Goal: Browse casually: Explore the website without a specific task or goal

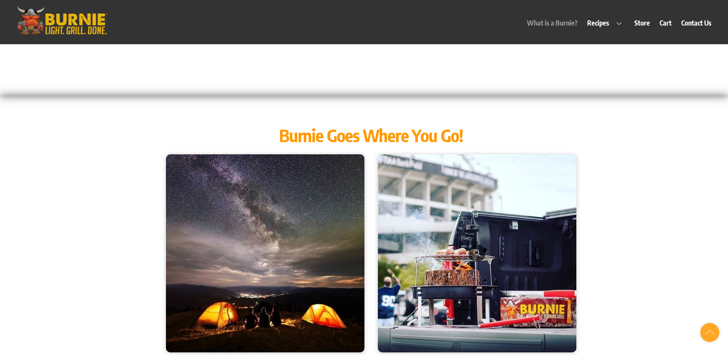
scroll to position [802, 0]
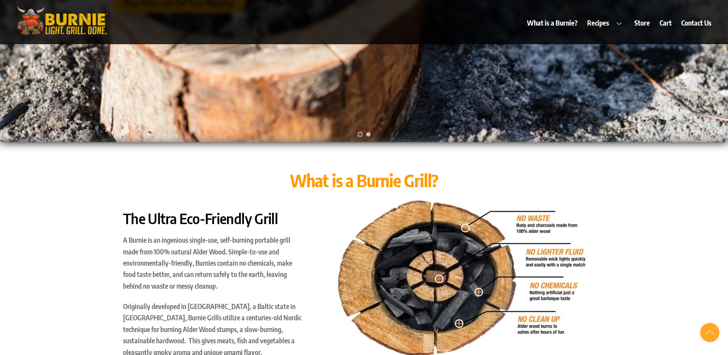
scroll to position [258, 0]
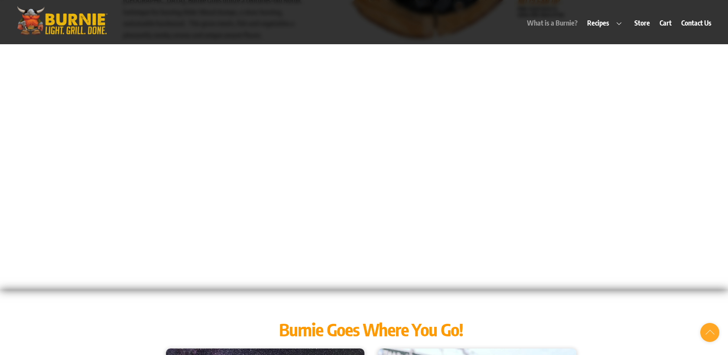
scroll to position [577, 0]
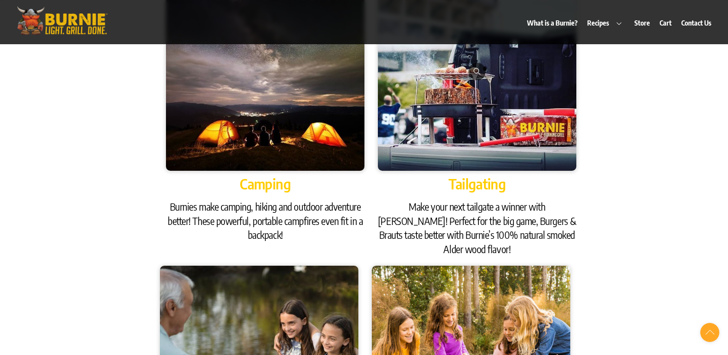
scroll to position [600, 0]
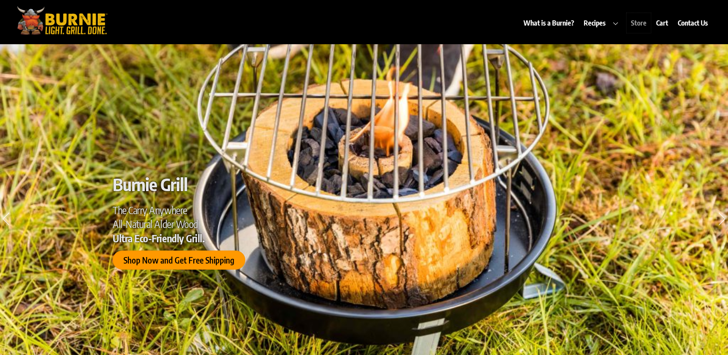
click at [637, 23] on link "Store" at bounding box center [639, 23] width 24 height 20
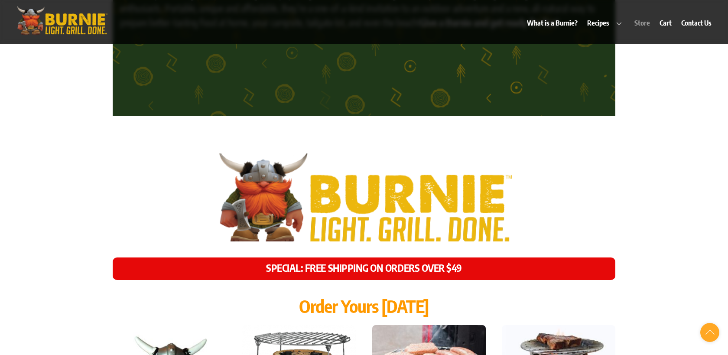
scroll to position [3758, 0]
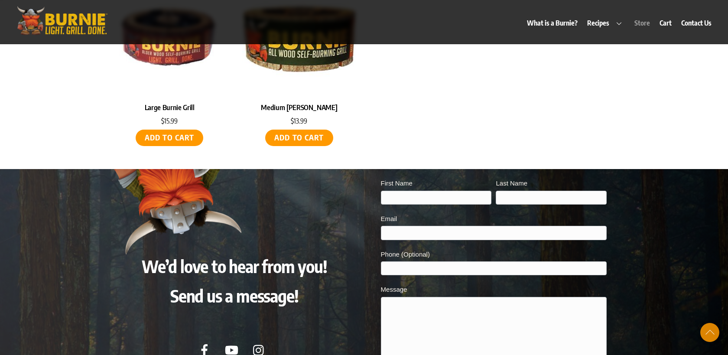
scroll to position [4220, 0]
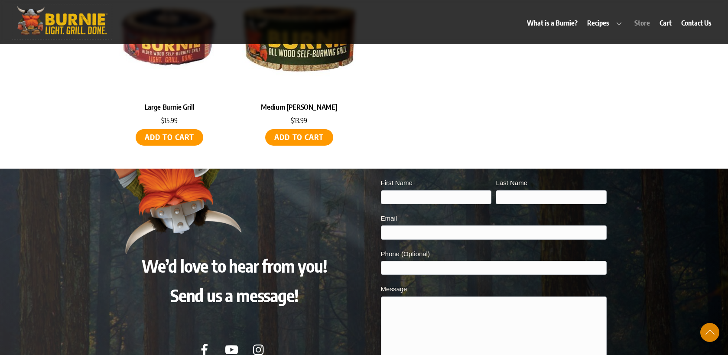
click at [72, 20] on img at bounding box center [62, 20] width 100 height 32
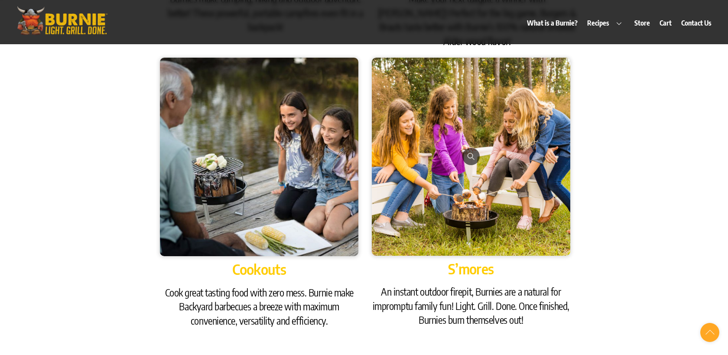
scroll to position [1164, 0]
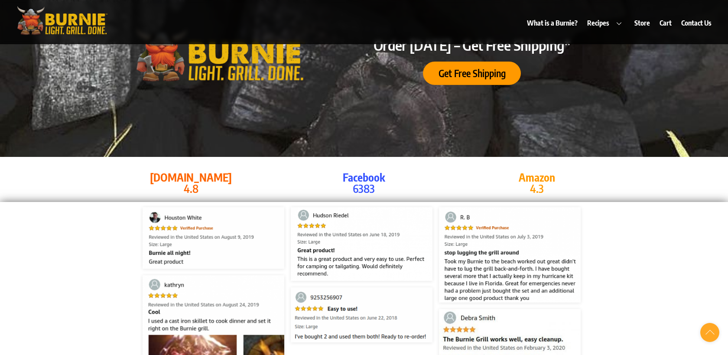
scroll to position [1556, 0]
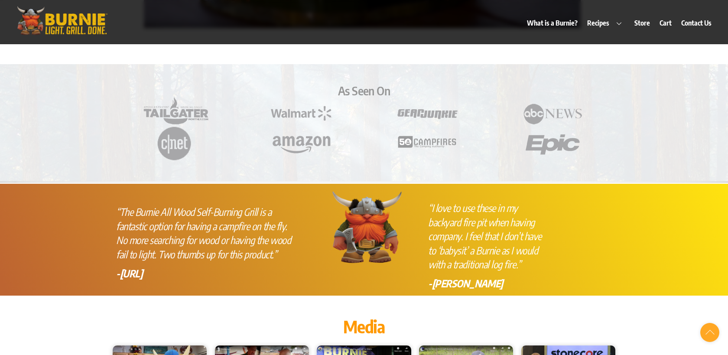
scroll to position [2194, 0]
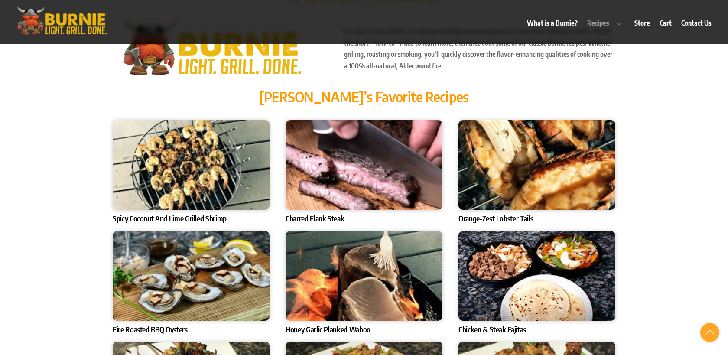
scroll to position [2748, 0]
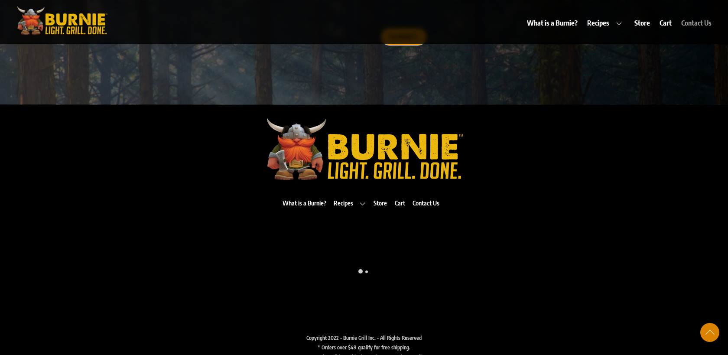
scroll to position [4377, 0]
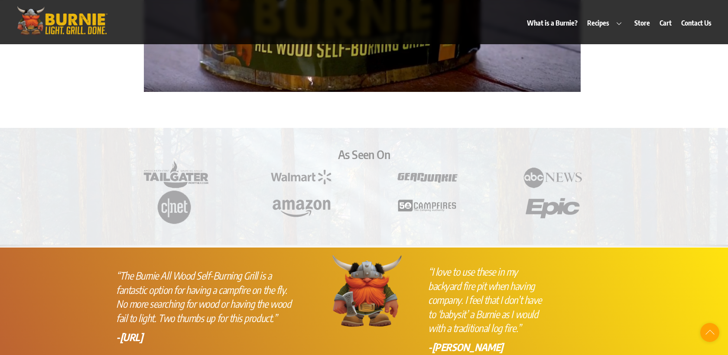
scroll to position [2131, 0]
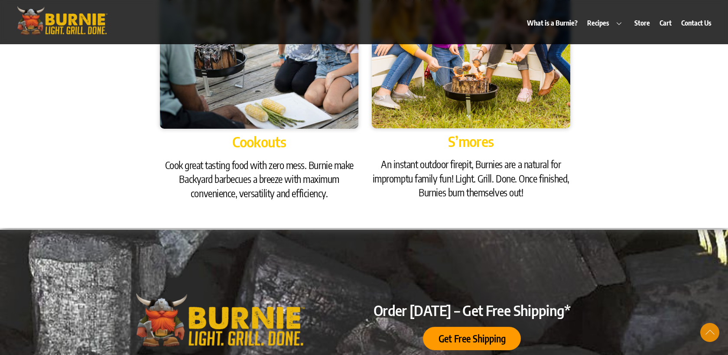
scroll to position [1287, 0]
